Goal: Task Accomplishment & Management: Complete application form

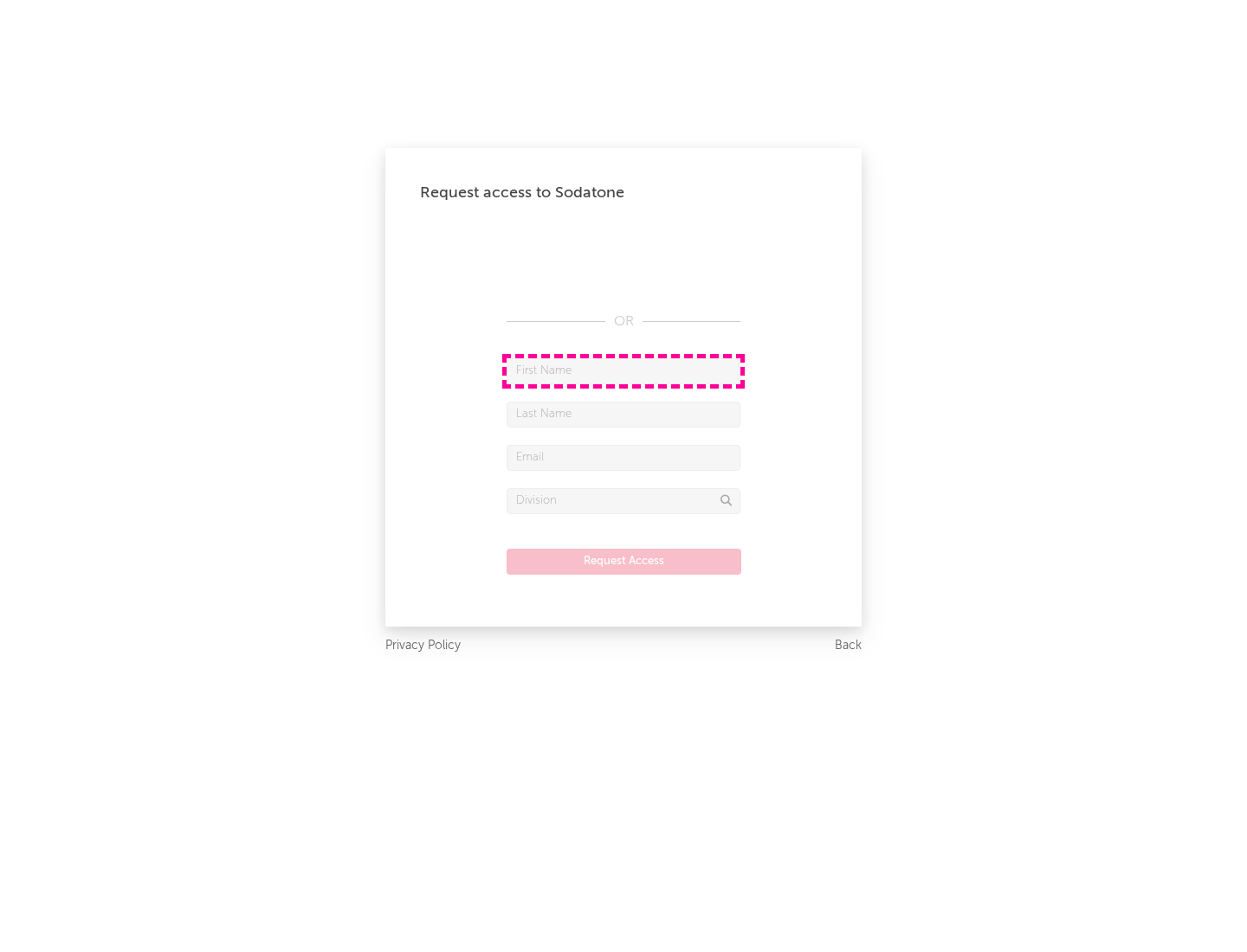
click at [624, 370] on input "text" at bounding box center [624, 370] width 234 height 26
type input "[PERSON_NAME]"
click at [624, 414] on input "text" at bounding box center [624, 415] width 234 height 26
type input "[PERSON_NAME]"
click at [624, 457] on input "text" at bounding box center [624, 458] width 234 height 26
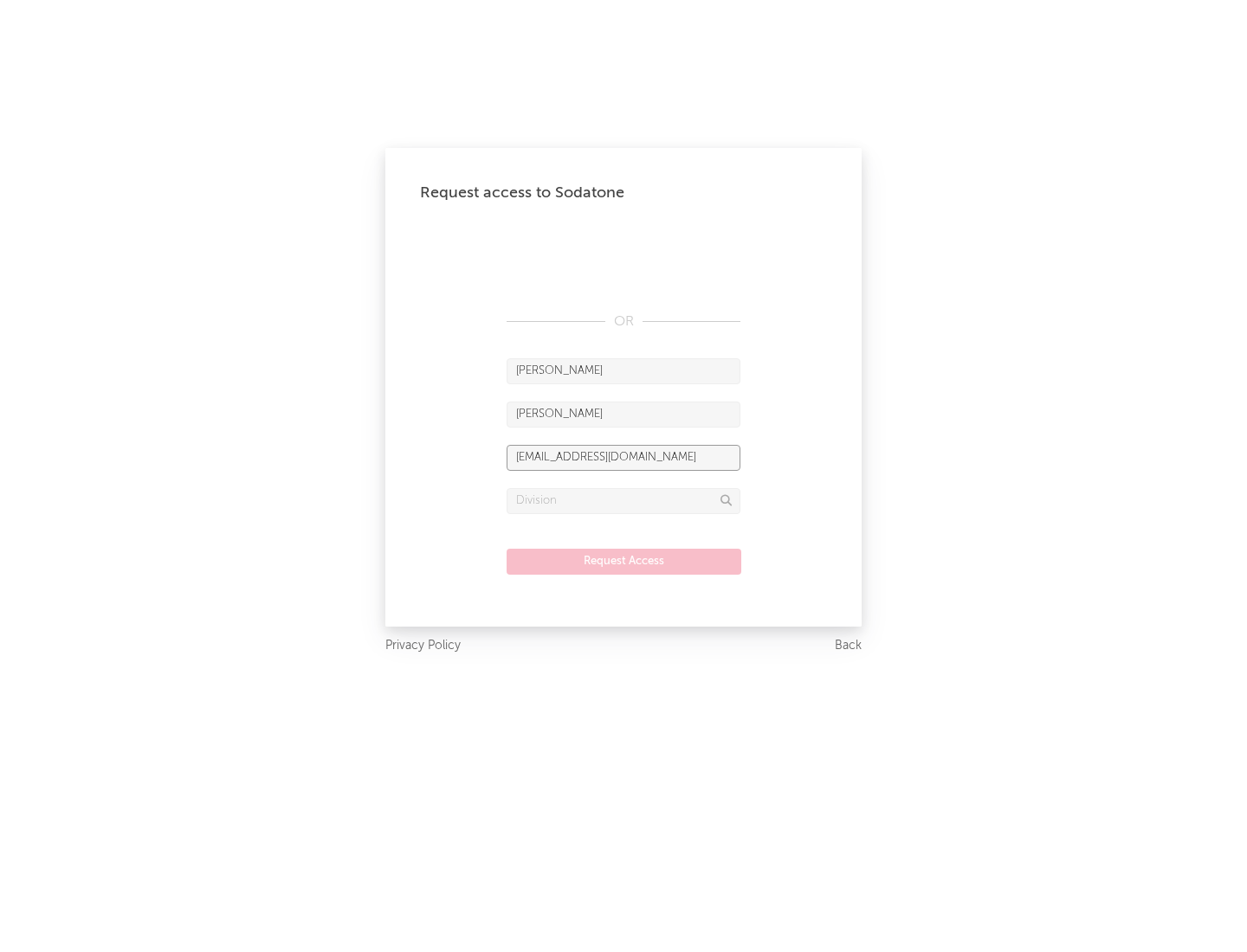
type input "[EMAIL_ADDRESS][DOMAIN_NAME]"
click at [624, 500] on input "text" at bounding box center [624, 501] width 234 height 26
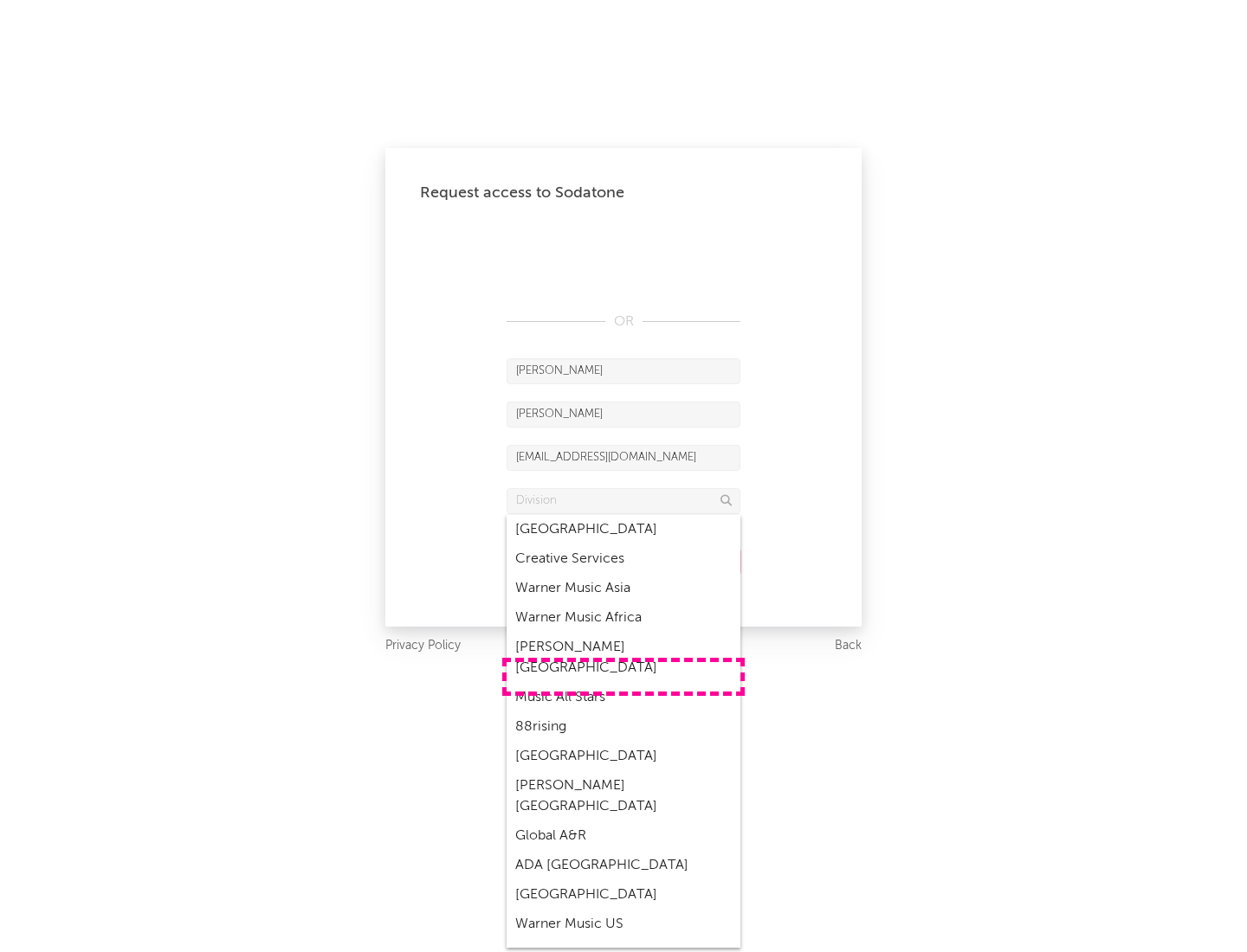
click at [624, 683] on div "Music All Stars" at bounding box center [624, 698] width 234 height 30
type input "Music All Stars"
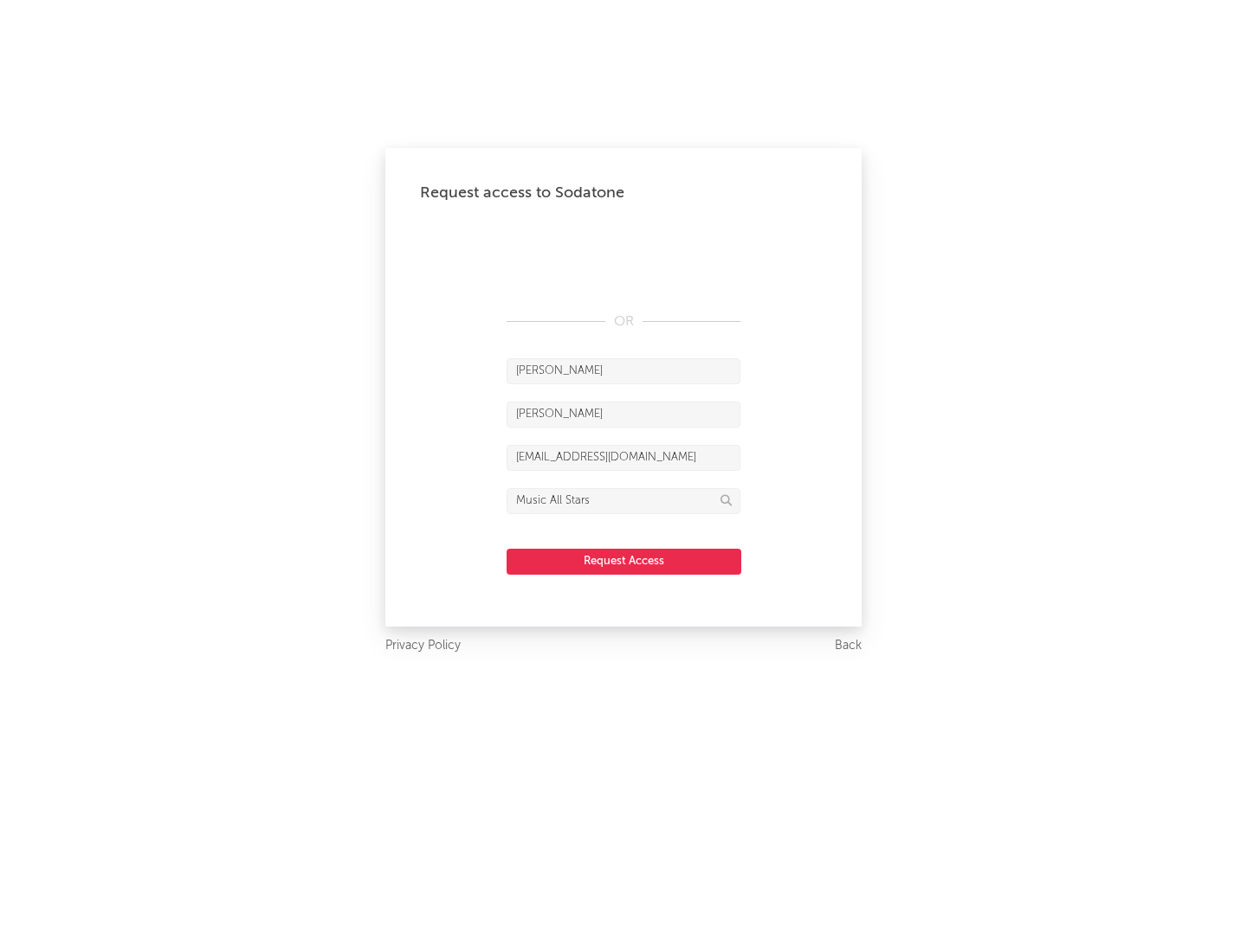
click at [624, 561] on button "Request Access" at bounding box center [624, 561] width 234 height 26
